Goal: Transaction & Acquisition: Purchase product/service

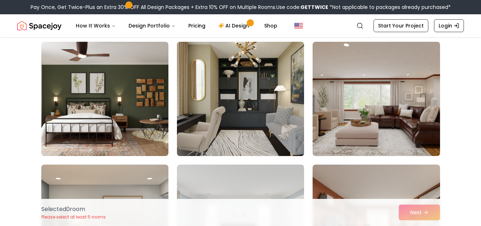
scroll to position [178, 0]
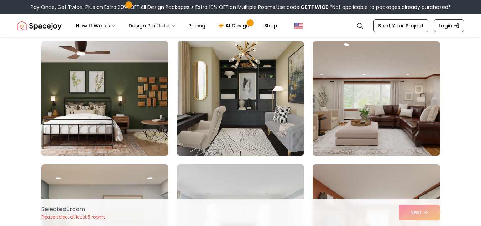
click at [118, 94] on img at bounding box center [105, 98] width 134 height 120
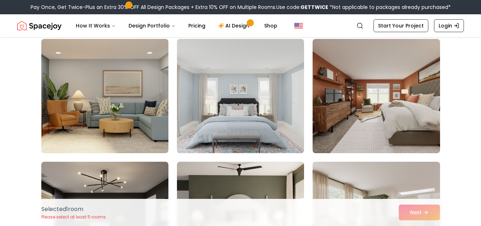
scroll to position [321, 0]
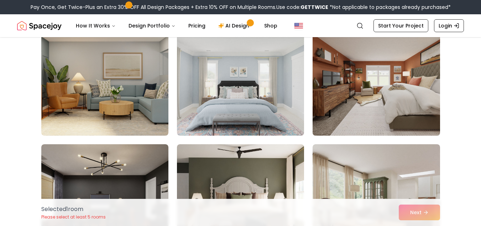
click at [392, 102] on img at bounding box center [377, 79] width 134 height 120
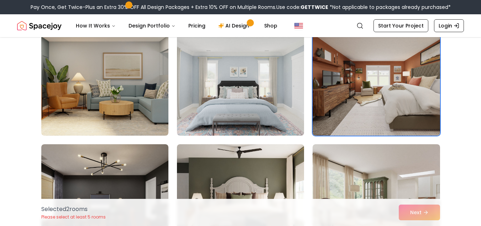
click at [367, 92] on img at bounding box center [377, 79] width 134 height 120
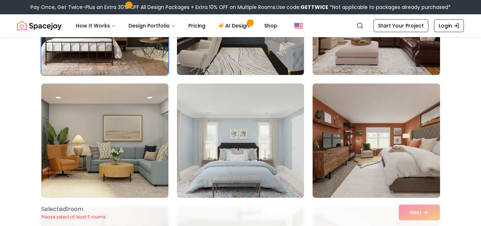
scroll to position [249, 0]
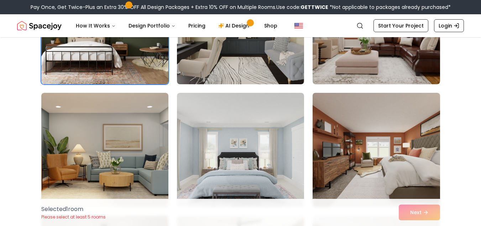
click at [384, 116] on img at bounding box center [377, 150] width 134 height 120
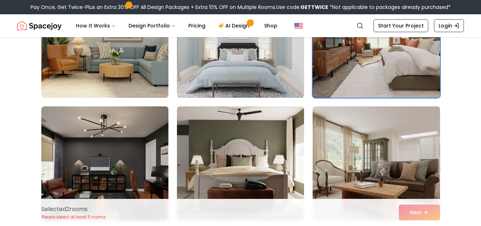
scroll to position [392, 0]
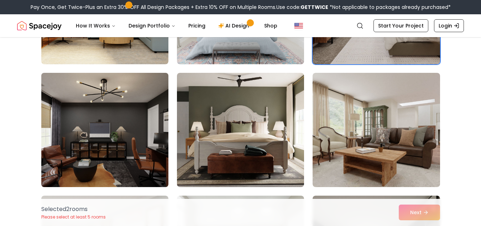
click at [110, 137] on img at bounding box center [105, 130] width 134 height 120
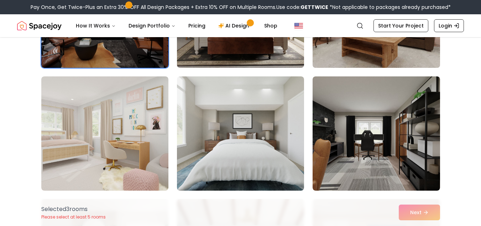
scroll to position [534, 0]
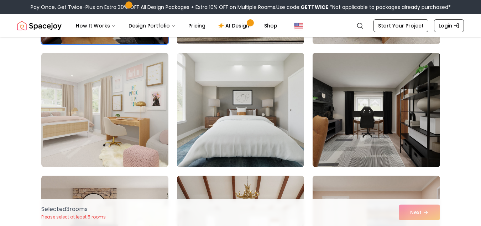
click at [378, 135] on img at bounding box center [377, 110] width 134 height 120
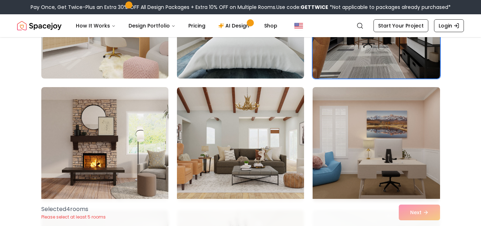
scroll to position [641, 0]
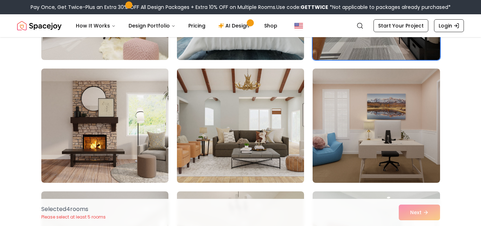
click at [249, 116] on img at bounding box center [241, 126] width 134 height 120
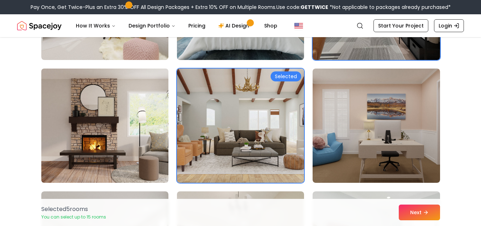
click at [130, 116] on img at bounding box center [105, 126] width 134 height 120
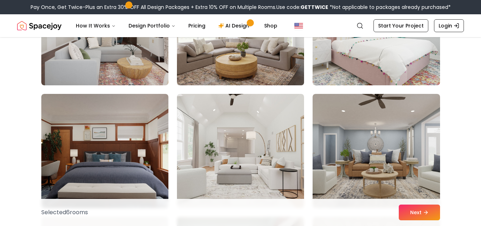
scroll to position [891, 0]
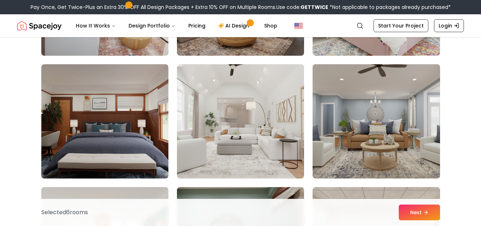
click at [358, 153] on img at bounding box center [377, 121] width 134 height 120
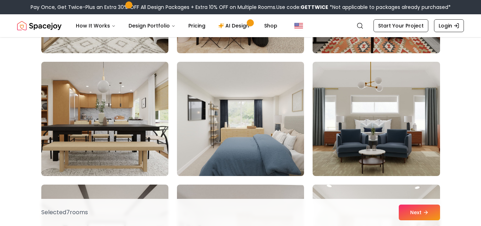
scroll to position [1140, 0]
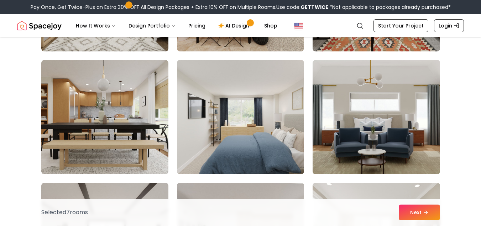
click at [393, 142] on img at bounding box center [377, 117] width 134 height 120
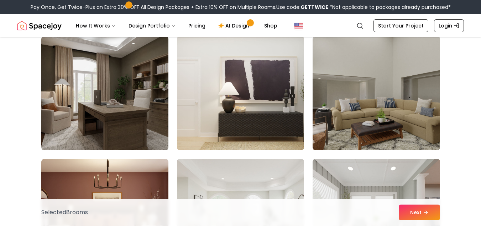
scroll to position [1497, 0]
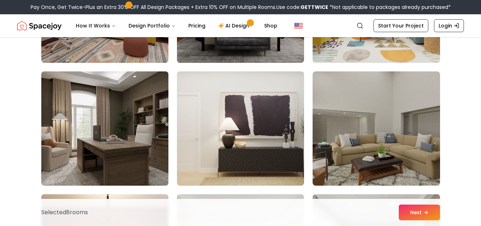
click at [118, 125] on img at bounding box center [105, 128] width 134 height 120
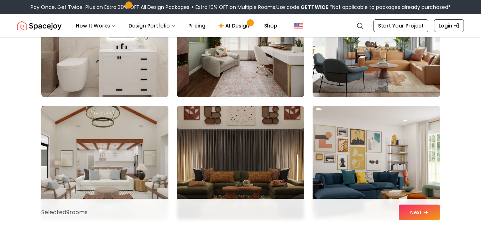
scroll to position [2601, 0]
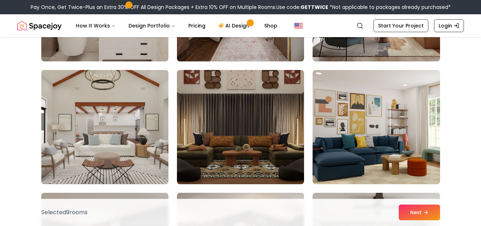
click at [117, 139] on img at bounding box center [105, 127] width 134 height 120
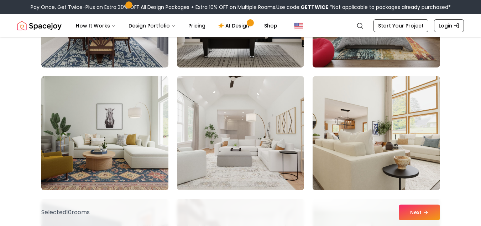
scroll to position [3243, 0]
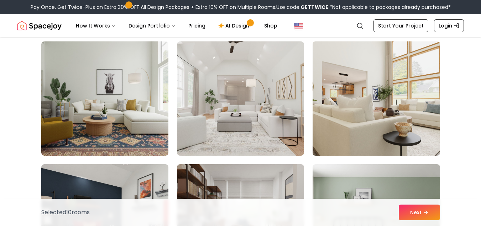
click at [378, 101] on img at bounding box center [377, 98] width 134 height 120
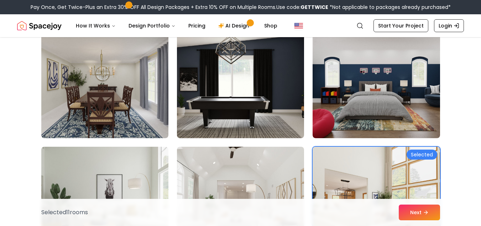
scroll to position [3136, 0]
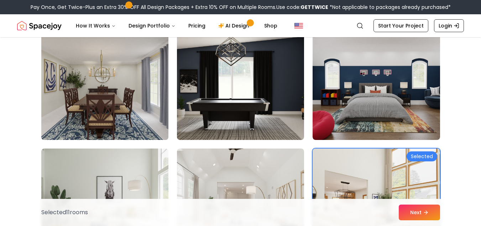
click at [101, 90] on img at bounding box center [105, 83] width 134 height 120
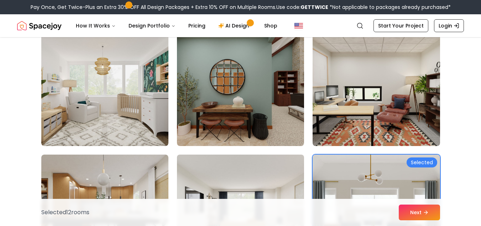
scroll to position [1033, 0]
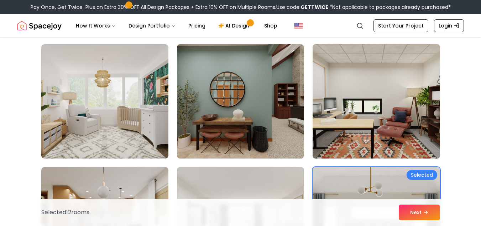
click at [407, 89] on img at bounding box center [377, 101] width 134 height 120
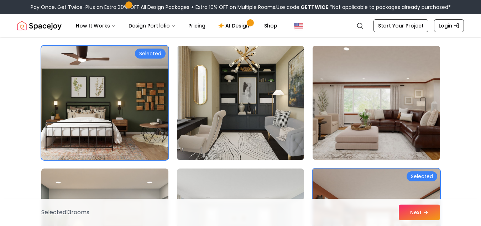
scroll to position [178, 0]
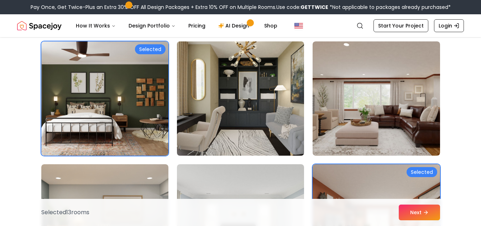
click at [253, 130] on img at bounding box center [241, 98] width 134 height 120
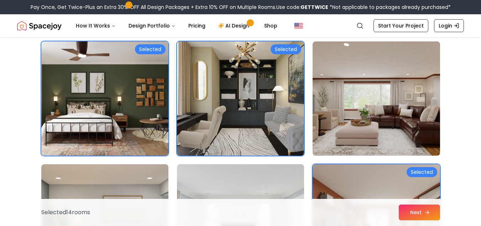
click at [419, 212] on button "Next" at bounding box center [419, 212] width 41 height 16
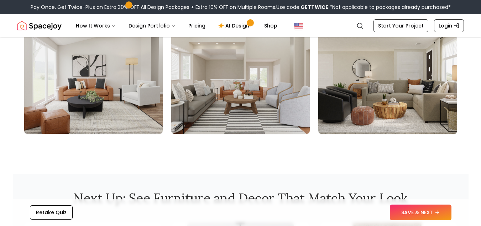
scroll to position [891, 0]
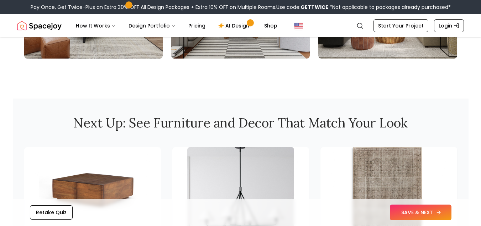
click at [414, 211] on button "SAVE & NEXT" at bounding box center [421, 212] width 62 height 16
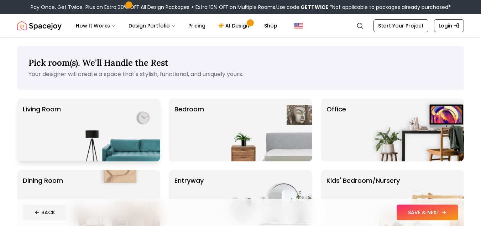
click at [117, 102] on img at bounding box center [114, 129] width 91 height 63
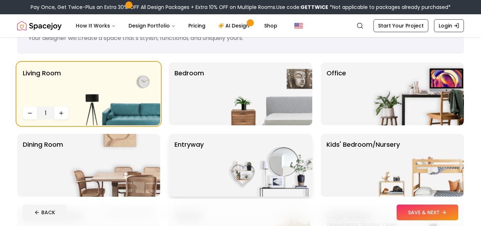
scroll to position [36, 0]
click at [360, 96] on div "Office" at bounding box center [392, 94] width 143 height 63
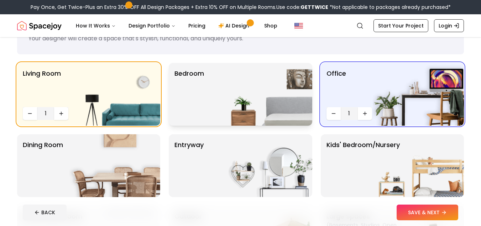
click at [240, 87] on img at bounding box center [266, 94] width 91 height 63
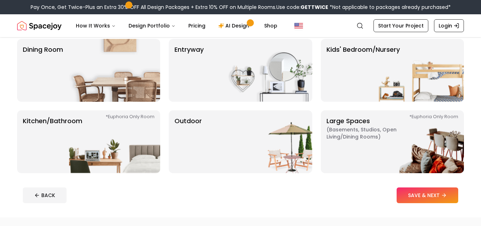
scroll to position [143, 0]
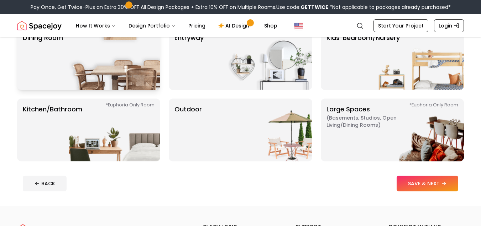
click at [110, 57] on img at bounding box center [114, 58] width 91 height 63
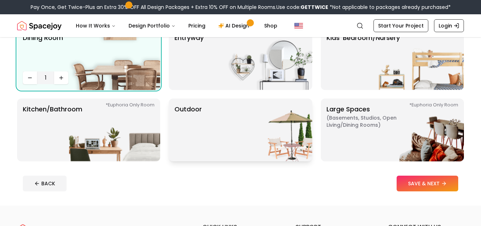
click at [215, 131] on div "Outdoor" at bounding box center [240, 129] width 143 height 63
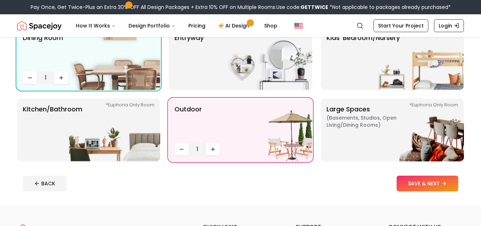
click at [424, 181] on button "SAVE & NEXT" at bounding box center [428, 183] width 62 height 16
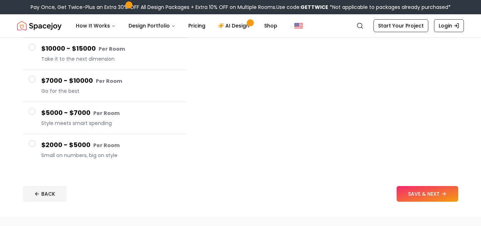
scroll to position [143, 0]
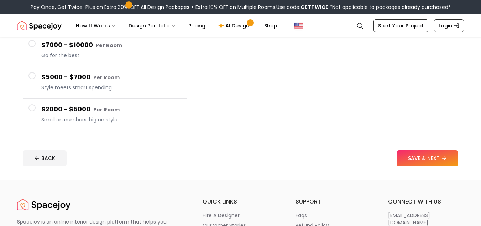
click at [31, 107] on span at bounding box center [32, 107] width 7 height 7
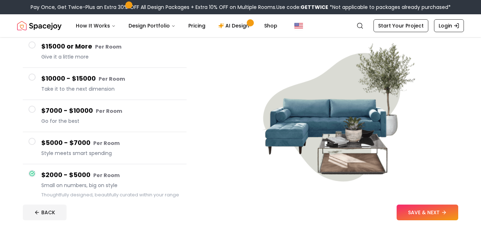
scroll to position [71, 0]
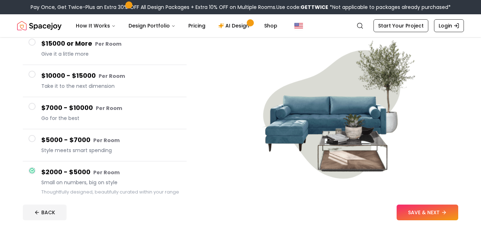
click at [30, 140] on span at bounding box center [32, 138] width 7 height 7
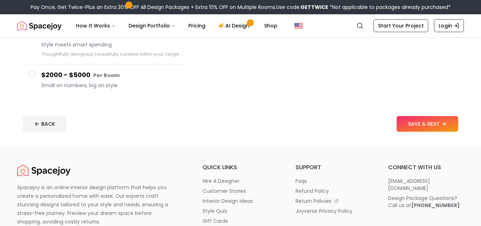
scroll to position [178, 0]
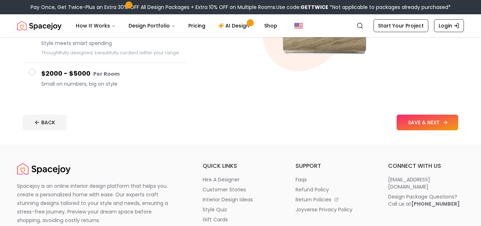
click at [428, 121] on button "SAVE & NEXT" at bounding box center [428, 122] width 62 height 16
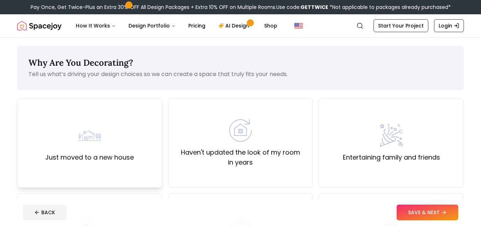
click at [84, 155] on label "Just moved to a new house" at bounding box center [89, 157] width 89 height 10
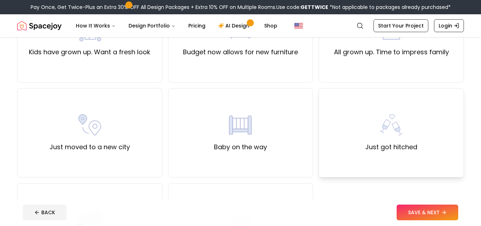
scroll to position [214, 0]
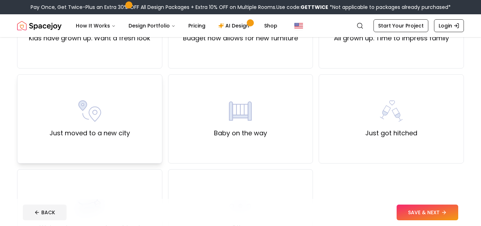
click at [104, 121] on div "Just moved to a new city" at bounding box center [90, 118] width 81 height 38
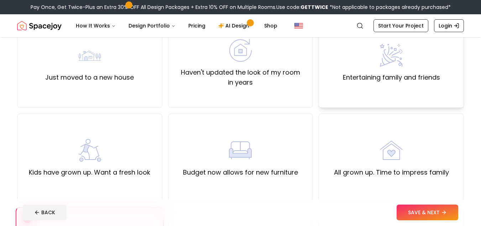
scroll to position [36, 0]
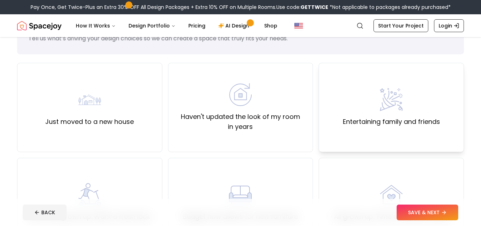
click at [382, 112] on div "Entertaining family and friends" at bounding box center [391, 107] width 97 height 38
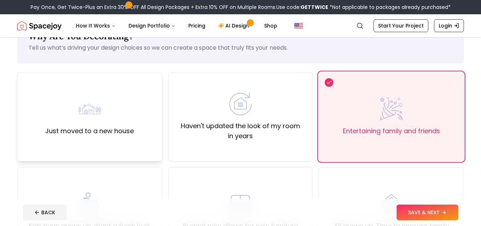
scroll to position [0, 0]
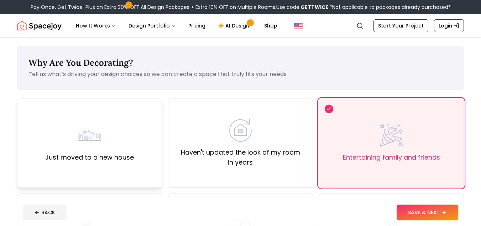
click at [109, 134] on div "Just moved to a new house" at bounding box center [89, 143] width 89 height 38
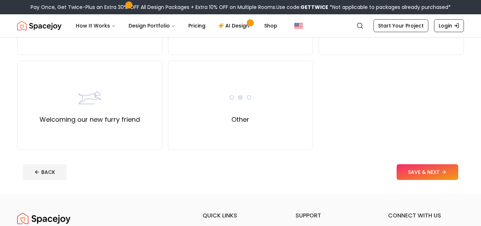
scroll to position [356, 0]
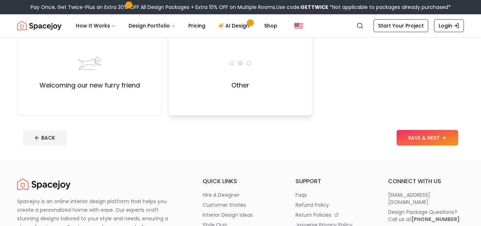
click at [246, 86] on label "Other" at bounding box center [241, 85] width 18 height 10
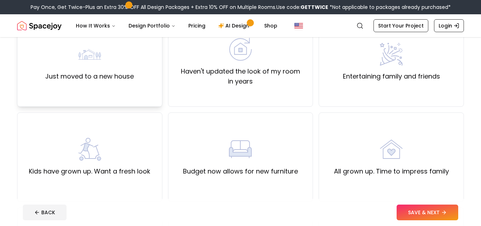
scroll to position [71, 0]
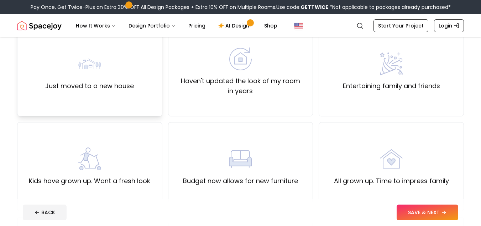
click at [96, 75] on div "Just moved to a new house" at bounding box center [89, 71] width 89 height 38
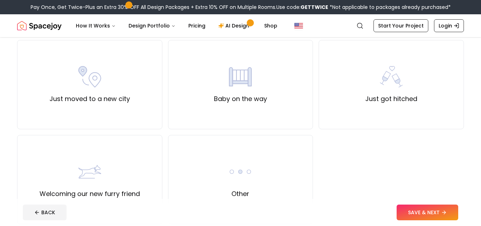
scroll to position [249, 0]
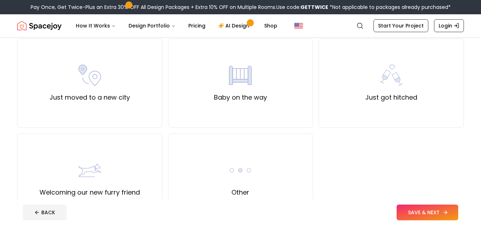
click at [425, 208] on button "SAVE & NEXT" at bounding box center [428, 212] width 62 height 16
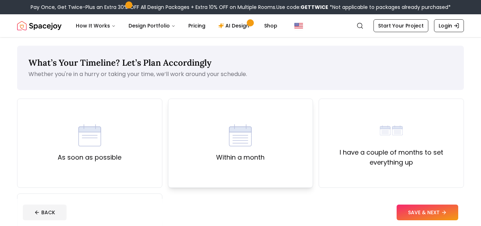
click at [244, 145] on img at bounding box center [240, 135] width 23 height 23
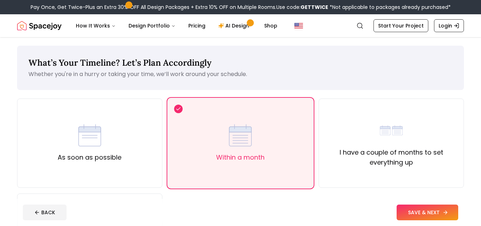
click at [424, 210] on button "SAVE & NEXT" at bounding box center [428, 212] width 62 height 16
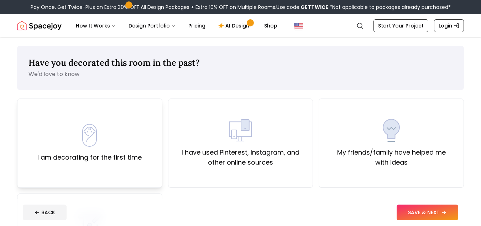
click at [123, 129] on div "I am decorating for the first time" at bounding box center [89, 143] width 104 height 38
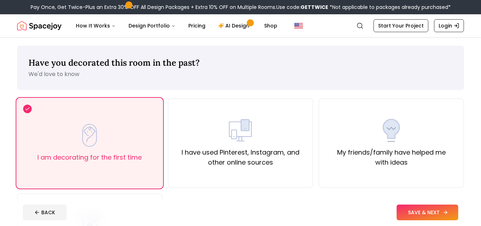
click at [423, 213] on button "SAVE & NEXT" at bounding box center [428, 212] width 62 height 16
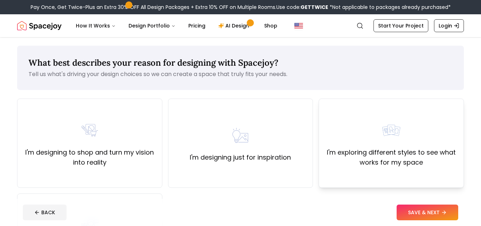
click at [424, 148] on label "I'm exploring different styles to see what works for my space" at bounding box center [391, 157] width 133 height 20
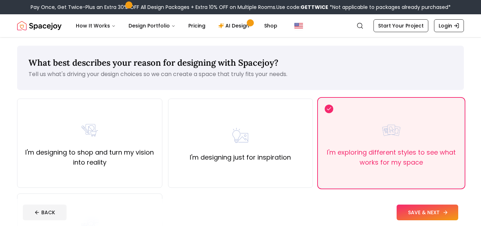
click at [436, 208] on button "SAVE & NEXT" at bounding box center [428, 212] width 62 height 16
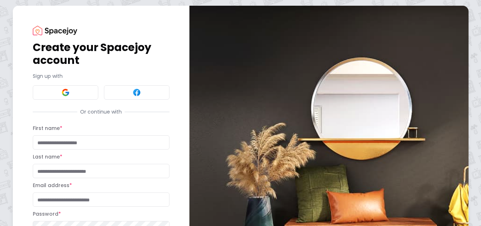
click at [75, 144] on input "First name *" at bounding box center [101, 142] width 137 height 14
type input "****"
type input "*****"
type input "**********"
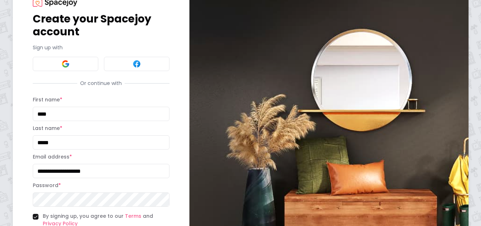
scroll to position [88, 0]
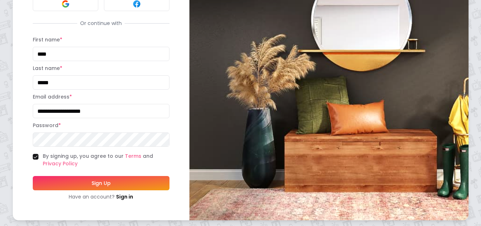
click at [110, 182] on button "Sign Up" at bounding box center [101, 183] width 137 height 14
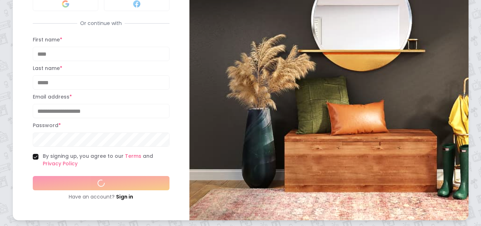
scroll to position [105, 0]
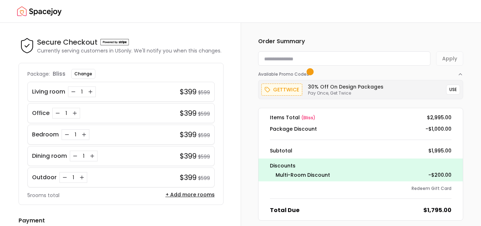
click at [283, 62] on input at bounding box center [344, 58] width 172 height 14
type input "********"
click at [457, 60] on button "Apply" at bounding box center [449, 58] width 27 height 14
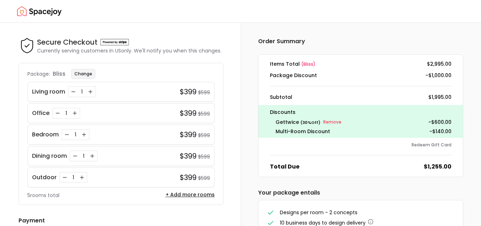
click at [81, 73] on button "Change" at bounding box center [83, 74] width 24 height 10
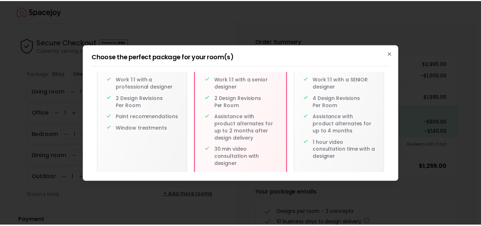
scroll to position [100, 0]
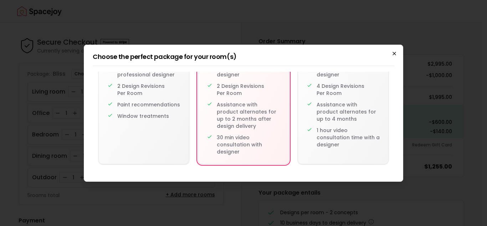
click at [393, 53] on icon "button" at bounding box center [394, 54] width 6 height 6
